Goal: Find specific page/section: Find specific page/section

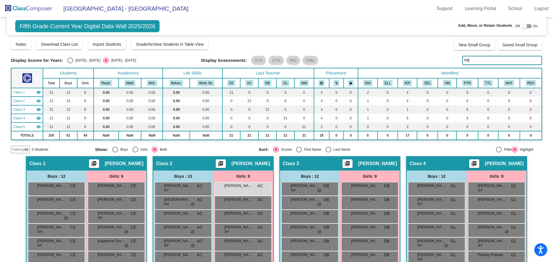
click at [15, 8] on img at bounding box center [29, 8] width 58 height 17
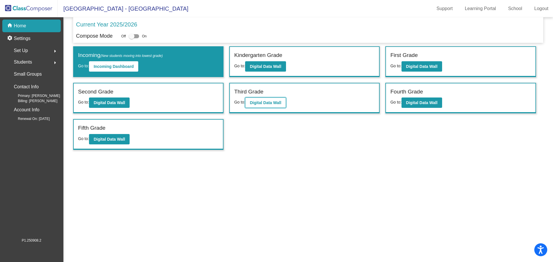
click at [266, 104] on b "Digital Data Wall" at bounding box center [265, 103] width 31 height 5
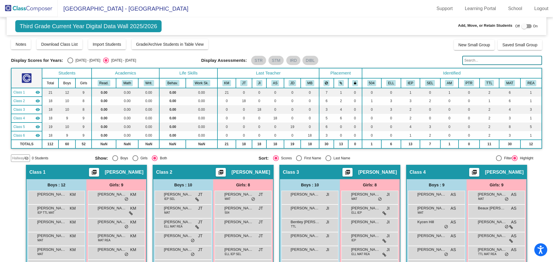
click at [473, 58] on input "text" at bounding box center [502, 60] width 80 height 9
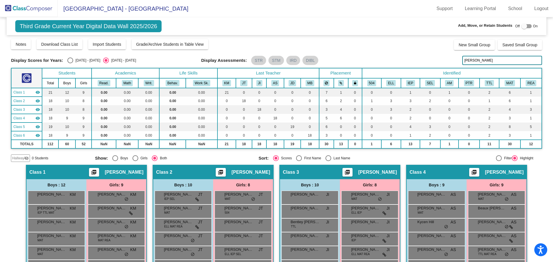
drag, startPoint x: 473, startPoint y: 58, endPoint x: 422, endPoint y: 62, distance: 52.1
click at [423, 63] on div "Display Scores for Years: [DATE] - [DATE] [DATE] - [DATE] Display Assessments: …" at bounding box center [276, 60] width 531 height 9
drag, startPoint x: 479, startPoint y: 62, endPoint x: 440, endPoint y: 63, distance: 39.2
click at [440, 63] on div "Display Scores for Years: [DATE] - [DATE] [DATE] - [DATE] Display Assessments: …" at bounding box center [276, 60] width 531 height 9
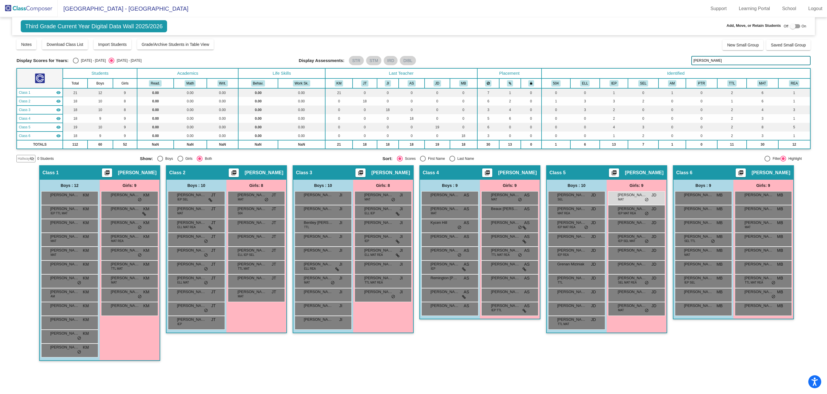
drag, startPoint x: 811, startPoint y: 0, endPoint x: 555, endPoint y: 369, distance: 449.1
click at [553, 262] on mat-sidenav-content "Third Grade Current Year Digital Data Wall 2025/2026 Add, Move, or Retain Stude…" at bounding box center [413, 205] width 827 height 376
drag, startPoint x: 722, startPoint y: 62, endPoint x: 631, endPoint y: 58, distance: 90.5
click at [553, 61] on div "Display Scores for Years: [DATE] - [DATE] [DATE] - [DATE] Display Assessments: …" at bounding box center [413, 60] width 794 height 9
drag, startPoint x: 719, startPoint y: 62, endPoint x: 622, endPoint y: 64, distance: 97.4
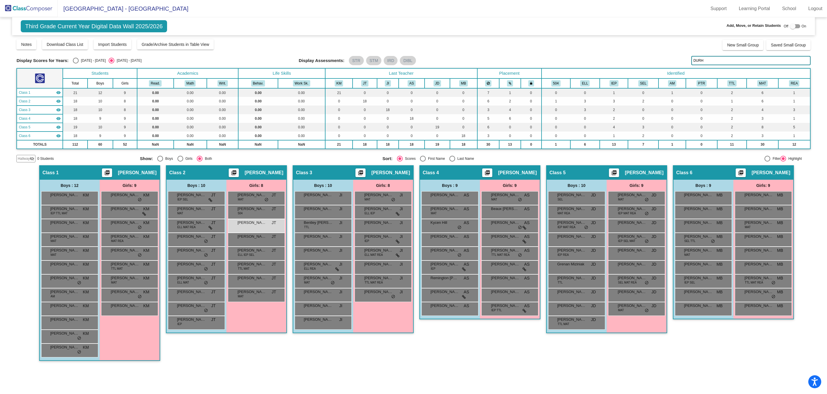
click at [553, 63] on div "Display Scores for Years: [DATE] - [DATE] [DATE] - [DATE] Display Assessments: …" at bounding box center [413, 60] width 794 height 9
drag, startPoint x: 712, startPoint y: 65, endPoint x: 647, endPoint y: 59, distance: 64.5
click at [553, 59] on div "Display Scores for Years: [DATE] - [DATE] [DATE] - [DATE] Display Assessments: …" at bounding box center [413, 60] width 794 height 9
drag, startPoint x: 708, startPoint y: 62, endPoint x: 645, endPoint y: 62, distance: 62.8
click at [553, 62] on div "Display Scores for Years: [DATE] - [DATE] [DATE] - [DATE] Display Assessments: …" at bounding box center [413, 60] width 794 height 9
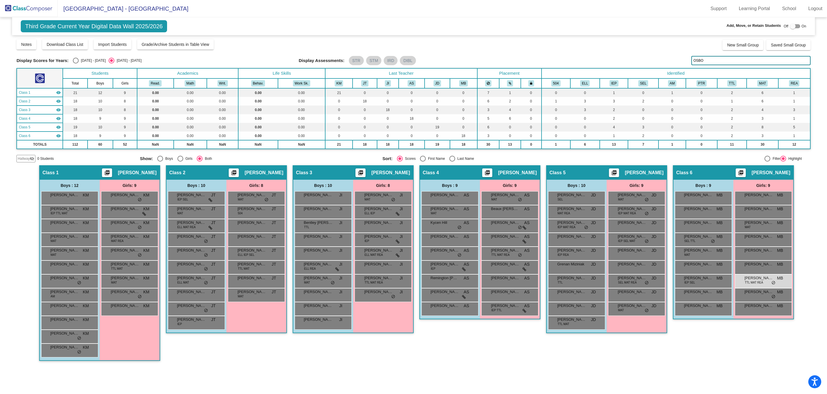
drag, startPoint x: 721, startPoint y: 57, endPoint x: 647, endPoint y: 55, distance: 74.6
click at [553, 55] on div "Display Scores for Years: [DATE] - [DATE] [DATE] - [DATE] Grade/Archive Student…" at bounding box center [413, 101] width 794 height 124
drag, startPoint x: 708, startPoint y: 61, endPoint x: 664, endPoint y: 59, distance: 44.4
click at [553, 59] on div "Display Scores for Years: [DATE] - [DATE] [DATE] - [DATE] Display Assessments: …" at bounding box center [413, 60] width 794 height 9
drag, startPoint x: 707, startPoint y: 59, endPoint x: 631, endPoint y: 63, distance: 76.2
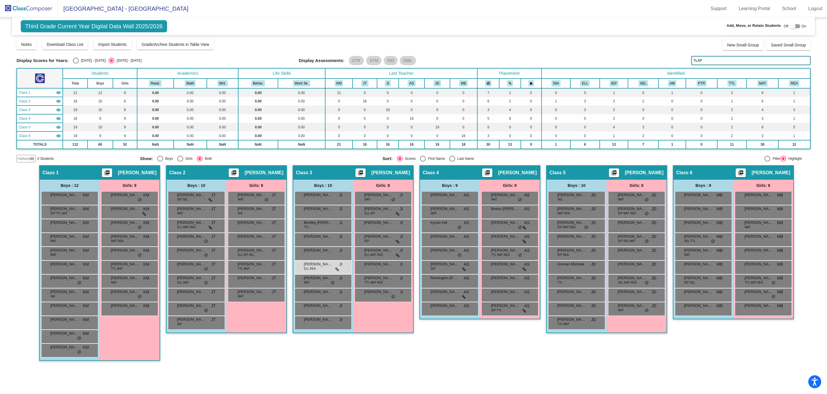
click at [553, 63] on div "Display Scores for Years: [DATE] - [DATE] [DATE] - [DATE] Display Assessments: …" at bounding box center [413, 60] width 794 height 9
drag, startPoint x: 712, startPoint y: 63, endPoint x: 624, endPoint y: 73, distance: 87.9
click at [553, 73] on div "Display Scores for Years: [DATE] - [DATE] [DATE] - [DATE] Grade/Archive Student…" at bounding box center [413, 101] width 794 height 124
drag, startPoint x: 726, startPoint y: 62, endPoint x: 636, endPoint y: 65, distance: 90.2
click at [553, 65] on div "Display Scores for Years: [DATE] - [DATE] [DATE] - [DATE] Display Assessments: …" at bounding box center [413, 60] width 794 height 9
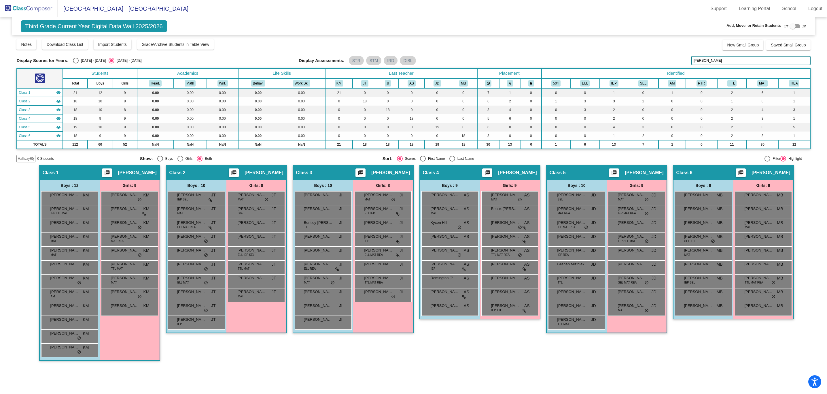
type input "[PERSON_NAME]"
click at [31, 11] on img at bounding box center [29, 8] width 58 height 17
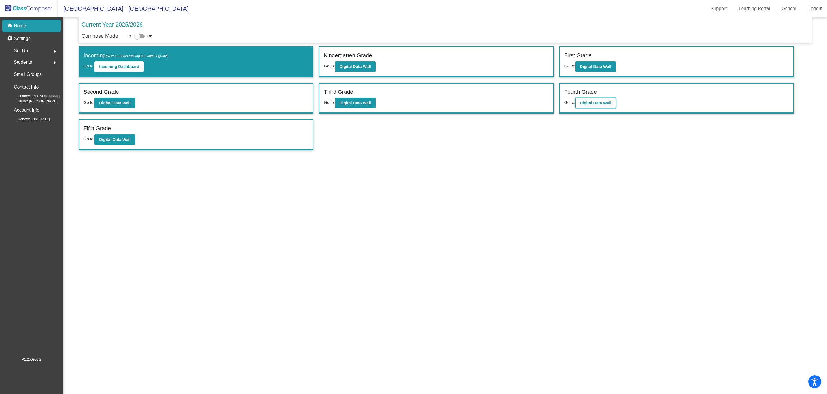
click at [553, 105] on b "Digital Data Wall" at bounding box center [595, 103] width 31 height 5
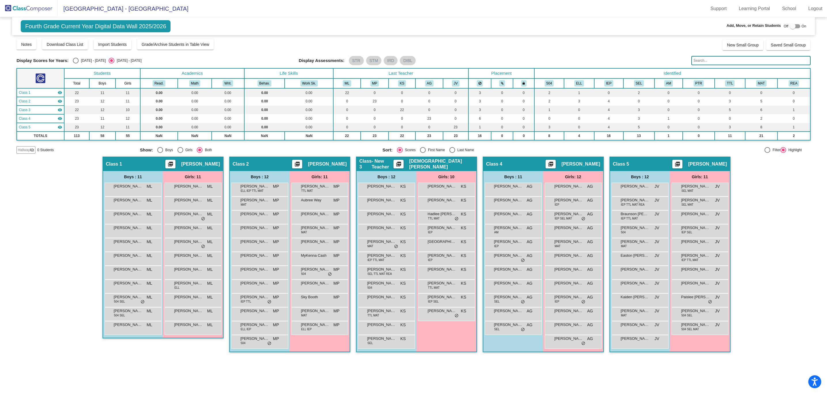
click at [553, 63] on input "text" at bounding box center [750, 60] width 119 height 9
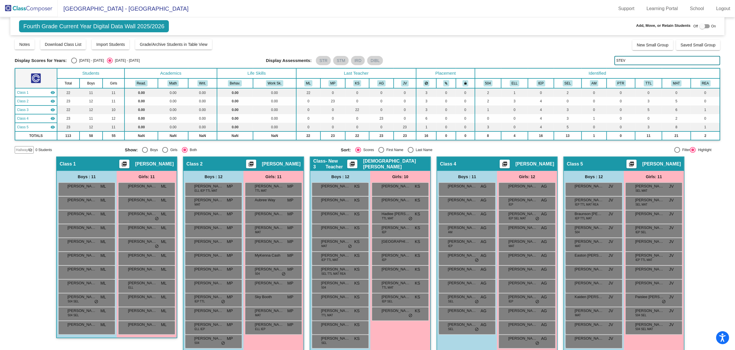
drag, startPoint x: 818, startPoint y: 0, endPoint x: 541, endPoint y: 19, distance: 277.2
click at [541, 19] on div "Fourth Grade Current Year Digital Data Wall 2025/2026 Add, Move, or Retain Stud…" at bounding box center [367, 26] width 714 height 18
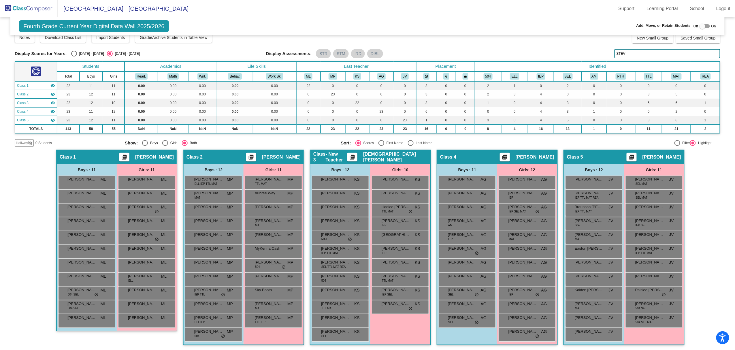
drag, startPoint x: 627, startPoint y: 48, endPoint x: 628, endPoint y: 51, distance: 2.9
click at [553, 50] on div "Display Scores for Years: [DATE] - [DATE] [DATE] - [DATE] Grade/Archive Student…" at bounding box center [367, 89] width 705 height 115
drag, startPoint x: 628, startPoint y: 52, endPoint x: 568, endPoint y: 56, distance: 60.0
click at [553, 56] on div "Display Scores for Years: [DATE] - [DATE] [DATE] - [DATE] Display Assessments: …" at bounding box center [367, 53] width 705 height 9
drag, startPoint x: 627, startPoint y: 51, endPoint x: 551, endPoint y: 48, distance: 76.1
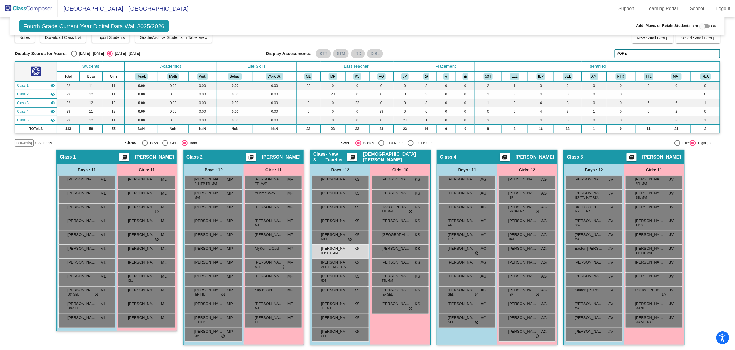
click at [551, 48] on div "Display Scores for Years: [DATE] - [DATE] [DATE] - [DATE] Grade/Archive Student…" at bounding box center [367, 89] width 705 height 115
drag, startPoint x: 633, startPoint y: 50, endPoint x: 613, endPoint y: 61, distance: 22.4
click at [553, 61] on div "Display Scores for Years: [DATE] - [DATE] [DATE] - [DATE] Grade/Archive Student…" at bounding box center [367, 89] width 705 height 115
drag, startPoint x: 630, startPoint y: 54, endPoint x: 547, endPoint y: 43, distance: 84.6
click at [547, 43] on div "Display Scores for Years: [DATE] - [DATE] [DATE] - [DATE] Grade/Archive Student…" at bounding box center [367, 89] width 705 height 115
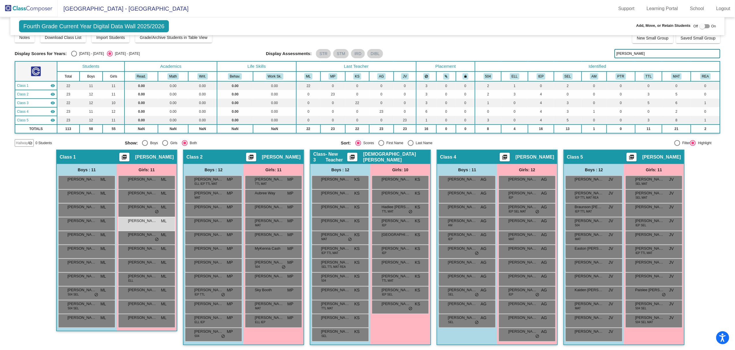
drag, startPoint x: 626, startPoint y: 54, endPoint x: 548, endPoint y: 52, distance: 77.8
click at [548, 52] on div "Display Scores for Years: [DATE] - [DATE] [DATE] - [DATE] Display Assessments: …" at bounding box center [367, 53] width 705 height 9
drag, startPoint x: 626, startPoint y: 54, endPoint x: 550, endPoint y: 44, distance: 76.7
click at [550, 44] on div "Display Scores for Years: [DATE] - [DATE] [DATE] - [DATE] Grade/Archive Student…" at bounding box center [367, 89] width 705 height 115
drag, startPoint x: 603, startPoint y: 48, endPoint x: 515, endPoint y: 49, distance: 88.2
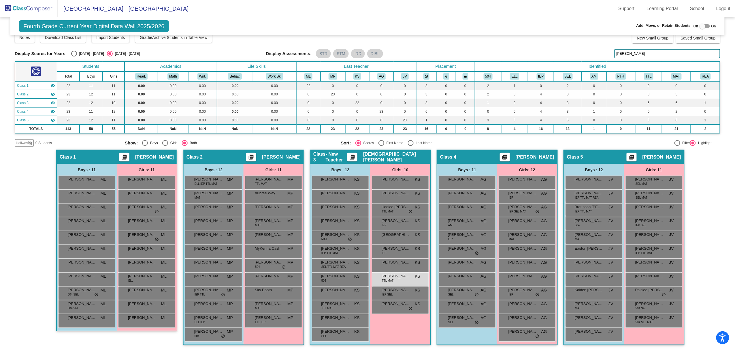
click at [517, 50] on div "Display Scores for Years: [DATE] - [DATE] [DATE] - [DATE] Display Assessments: …" at bounding box center [367, 53] width 705 height 9
drag, startPoint x: 625, startPoint y: 47, endPoint x: 625, endPoint y: 51, distance: 4.6
click at [551, 47] on div "Display Scores for Years: [DATE] - [DATE] [DATE] - [DATE] Grade/Archive Student…" at bounding box center [367, 89] width 705 height 115
drag, startPoint x: 630, startPoint y: 56, endPoint x: 554, endPoint y: 59, distance: 76.1
click at [553, 59] on div "Display Scores for Years: [DATE] - [DATE] [DATE] - [DATE] Grade/Archive Student…" at bounding box center [367, 89] width 705 height 115
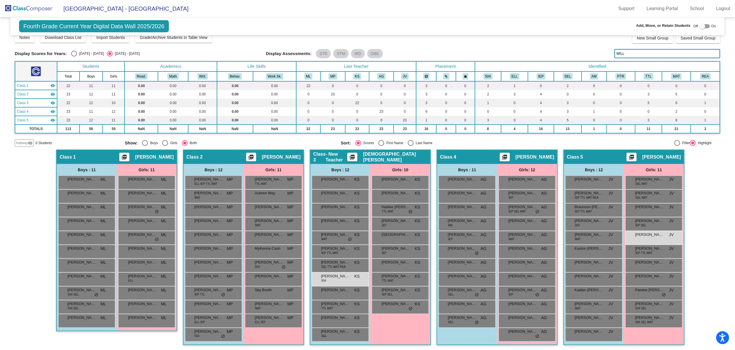
drag, startPoint x: 623, startPoint y: 52, endPoint x: 566, endPoint y: 55, distance: 56.6
click at [553, 55] on div "Display Scores for Years: [DATE] - [DATE] [DATE] - [DATE] Display Assessments: …" at bounding box center [367, 53] width 705 height 9
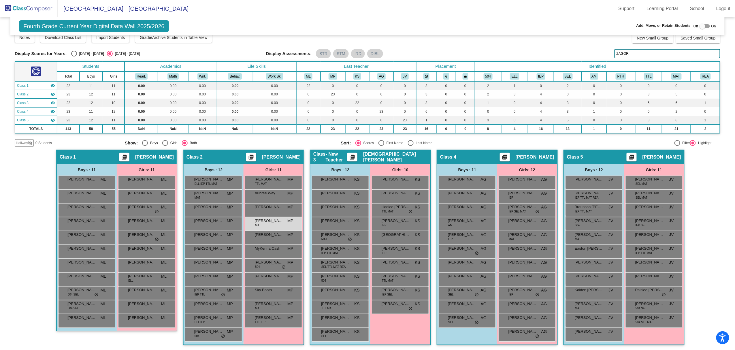
drag, startPoint x: 626, startPoint y: 53, endPoint x: 573, endPoint y: 52, distance: 53.6
click at [553, 52] on div "Display Scores for Years: [DATE] - [DATE] [DATE] - [DATE] Display Assessments: …" at bounding box center [367, 53] width 705 height 9
drag, startPoint x: 610, startPoint y: 51, endPoint x: 561, endPoint y: 48, distance: 49.4
click at [553, 48] on div "Display Scores for Years: [DATE] - [DATE] [DATE] - [DATE] Grade/Archive Student…" at bounding box center [367, 89] width 705 height 115
drag, startPoint x: 628, startPoint y: 53, endPoint x: 534, endPoint y: 49, distance: 93.5
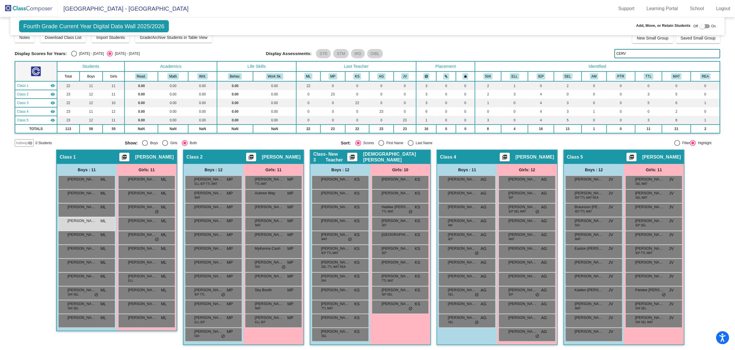
click at [536, 48] on div "Display Scores for Years: [DATE] - [DATE] [DATE] - [DATE] Grade/Archive Student…" at bounding box center [367, 89] width 705 height 115
type input "COLL"
click at [26, 4] on img at bounding box center [29, 8] width 58 height 17
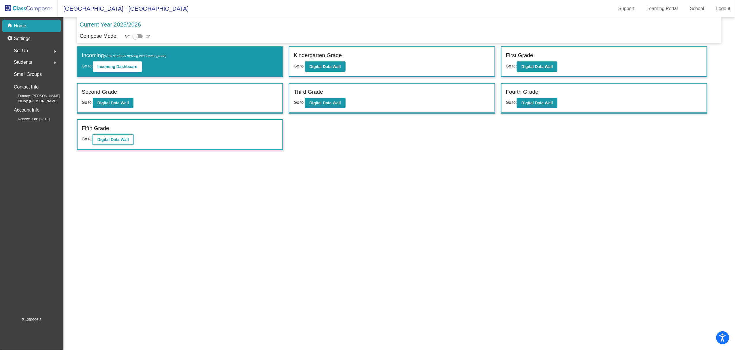
click at [114, 138] on b "Digital Data Wall" at bounding box center [112, 139] width 31 height 5
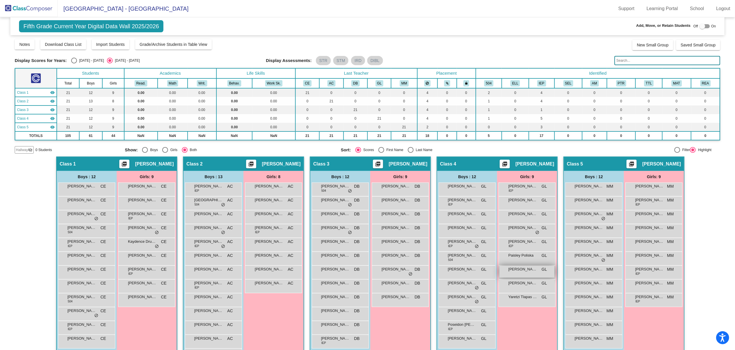
scroll to position [21, 0]
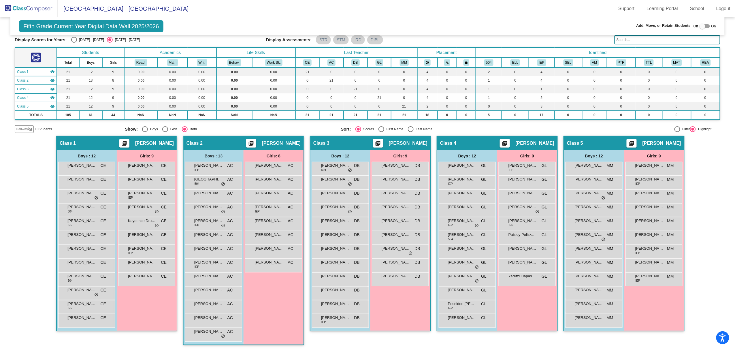
click at [553, 40] on input "text" at bounding box center [667, 39] width 106 height 9
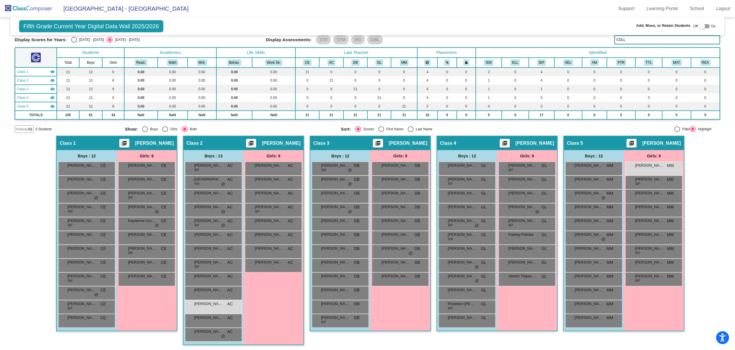
drag, startPoint x: 626, startPoint y: 41, endPoint x: 588, endPoint y: 42, distance: 38.0
click at [553, 42] on div "Display Scores for Years: [DATE] - [DATE] [DATE] - [DATE] Display Assessments: …" at bounding box center [367, 39] width 705 height 9
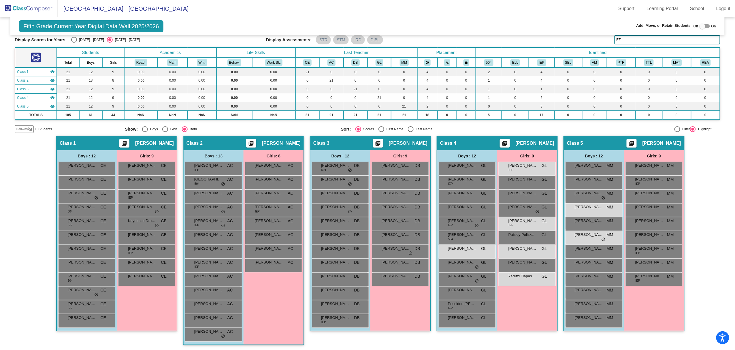
drag, startPoint x: 624, startPoint y: 40, endPoint x: 573, endPoint y: 34, distance: 51.4
click at [553, 34] on div "Fifth Grade Current Year Digital Data Wall 2025/2026 Add, Move, or Retain Stude…" at bounding box center [367, 174] width 705 height 354
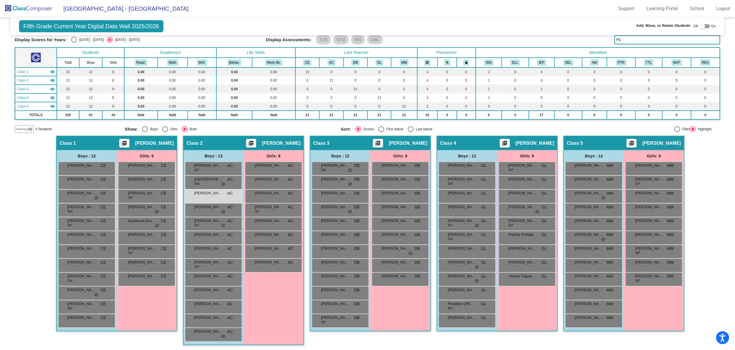
drag, startPoint x: 621, startPoint y: 40, endPoint x: 536, endPoint y: 34, distance: 84.9
click at [536, 34] on div "Fifth Grade Current Year Digital Data Wall 2025/2026 Add, Move, or Retain Stude…" at bounding box center [367, 174] width 705 height 354
drag, startPoint x: 630, startPoint y: 39, endPoint x: 579, endPoint y: 39, distance: 51.9
click at [553, 39] on div "Display Scores for Years: [DATE] - [DATE] [DATE] - [DATE] Display Assessments: …" at bounding box center [367, 39] width 705 height 9
drag, startPoint x: 628, startPoint y: 39, endPoint x: 642, endPoint y: 46, distance: 14.8
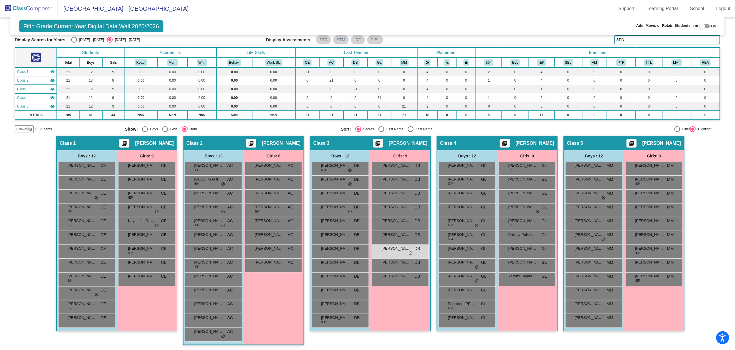
click at [553, 39] on input "STIN" at bounding box center [667, 39] width 106 height 9
drag, startPoint x: 629, startPoint y: 39, endPoint x: 548, endPoint y: 30, distance: 81.2
click at [548, 30] on div "Fifth Grade Current Year Digital Data Wall 2025/2026 Add, Move, or Retain Stude…" at bounding box center [367, 174] width 705 height 354
drag, startPoint x: 621, startPoint y: 39, endPoint x: 543, endPoint y: 35, distance: 78.5
click at [543, 35] on div "Fifth Grade Current Year Digital Data Wall 2025/2026 Add, Move, or Retain Stude…" at bounding box center [367, 174] width 705 height 354
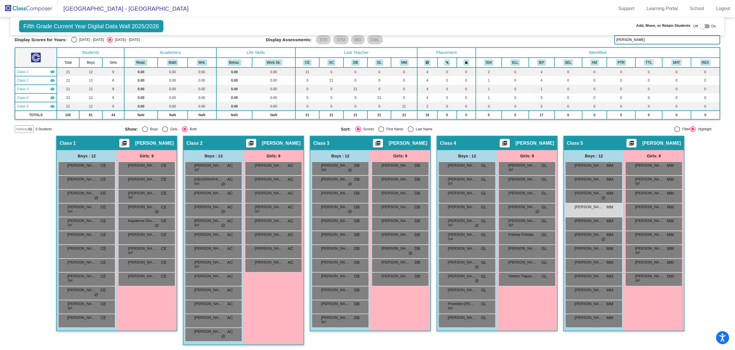
drag, startPoint x: 633, startPoint y: 38, endPoint x: 491, endPoint y: 30, distance: 142.0
click at [491, 30] on div "Fifth Grade Current Year Digital Data Wall 2025/2026 Add, Move, or Retain Stude…" at bounding box center [367, 174] width 705 height 354
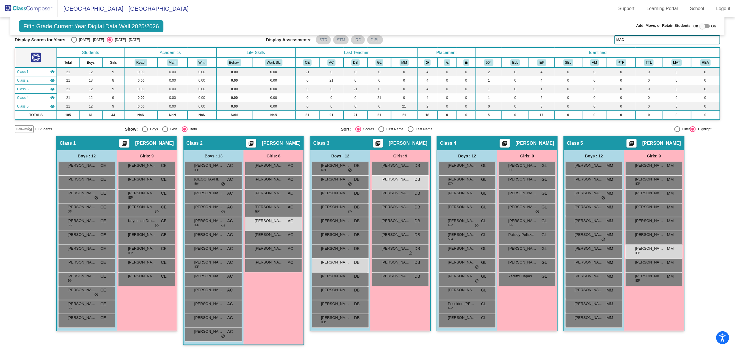
click at [553, 39] on input "MAC" at bounding box center [667, 39] width 106 height 9
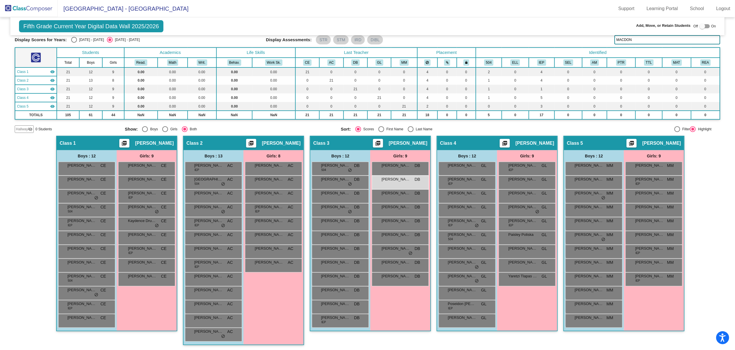
drag, startPoint x: 633, startPoint y: 40, endPoint x: 551, endPoint y: 29, distance: 81.9
click at [551, 29] on div "Fifth Grade Current Year Digital Data Wall 2025/2026 Add, Move, or Retain Stude…" at bounding box center [367, 174] width 705 height 354
drag, startPoint x: 611, startPoint y: 34, endPoint x: 553, endPoint y: 26, distance: 58.7
click at [553, 26] on div "Fifth Grade Current Year Digital Data Wall 2025/2026 Add, Move, or Retain Stude…" at bounding box center [367, 174] width 705 height 354
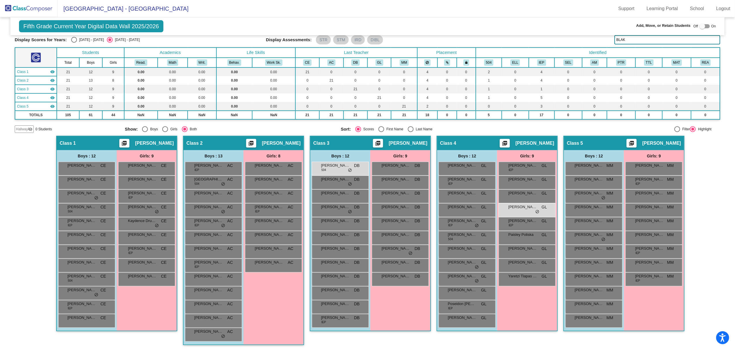
drag, startPoint x: 627, startPoint y: 39, endPoint x: 509, endPoint y: 29, distance: 119.1
click at [509, 29] on div "Fifth Grade Current Year Digital Data Wall 2025/2026 Add, Move, or Retain Stude…" at bounding box center [367, 174] width 705 height 354
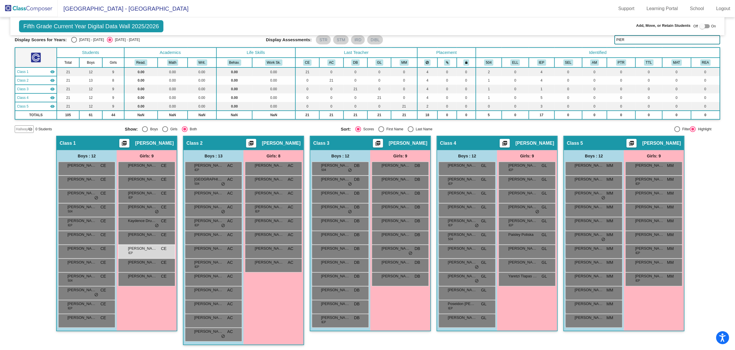
type input "PIER"
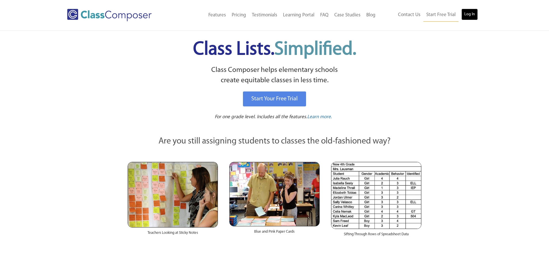
click at [465, 18] on link "Log In" at bounding box center [469, 15] width 16 height 12
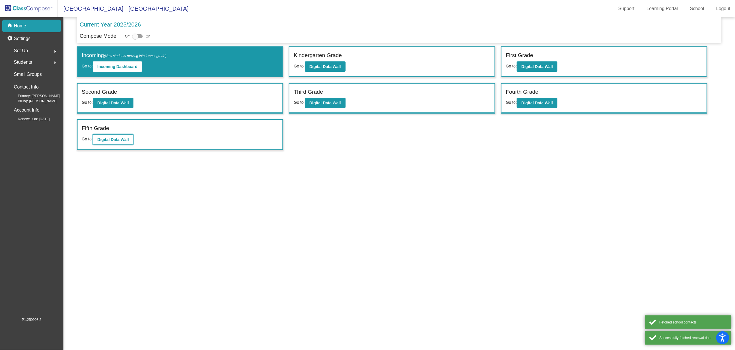
click at [124, 142] on button "Digital Data Wall" at bounding box center [113, 139] width 41 height 10
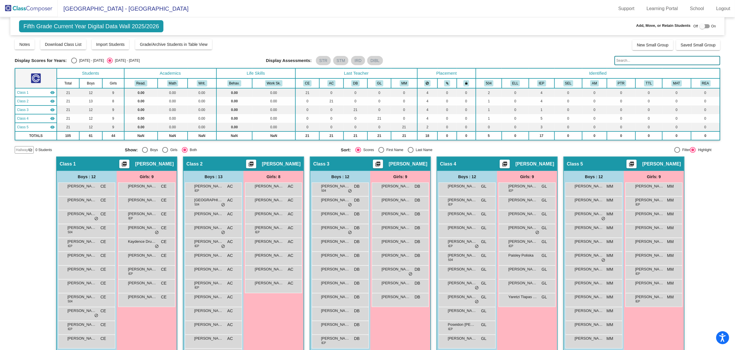
click at [635, 62] on input "text" at bounding box center [667, 60] width 106 height 9
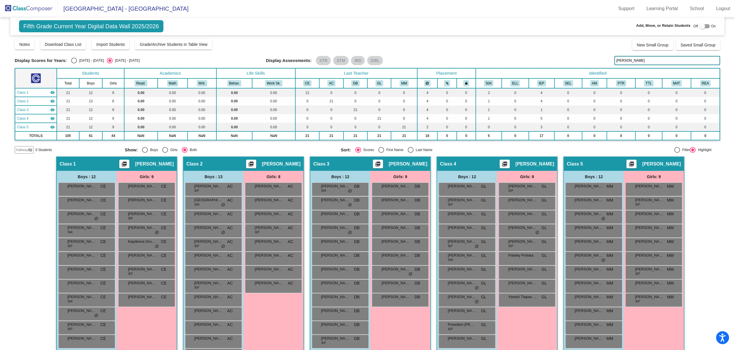
type input "peter"
drag, startPoint x: 26, startPoint y: 7, endPoint x: 29, endPoint y: 11, distance: 4.5
click at [26, 6] on img at bounding box center [29, 8] width 58 height 17
